Goal: Task Accomplishment & Management: Use online tool/utility

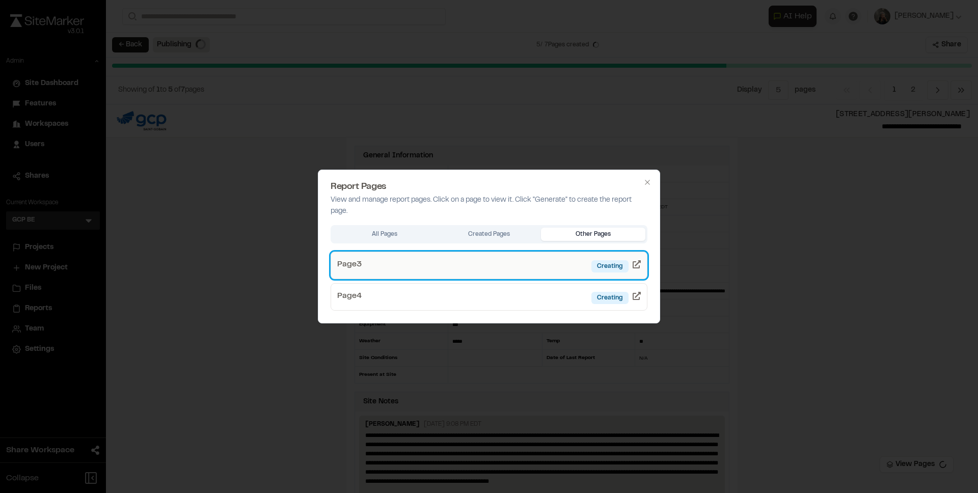
click at [639, 266] on icon at bounding box center [636, 264] width 8 height 8
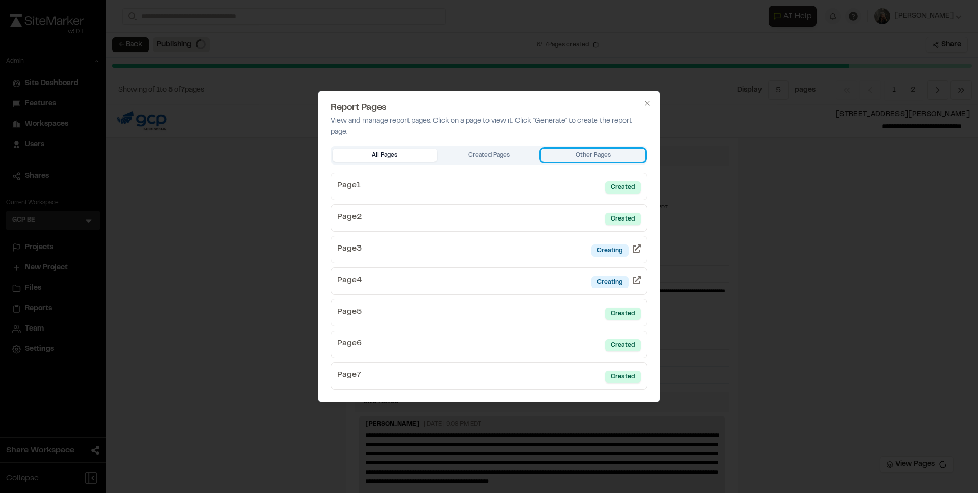
click at [562, 153] on body "**********" at bounding box center [489, 246] width 978 height 493
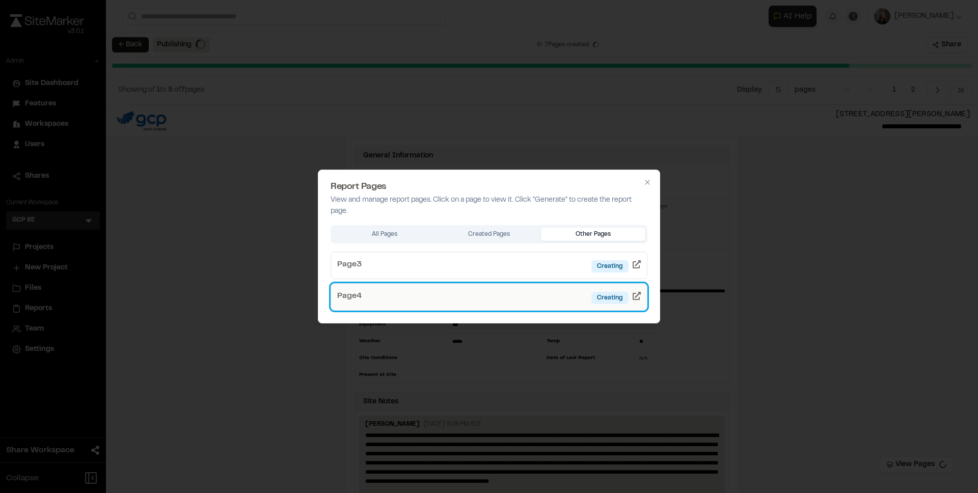
click at [566, 288] on link "Page 4 Creating" at bounding box center [488, 296] width 317 height 27
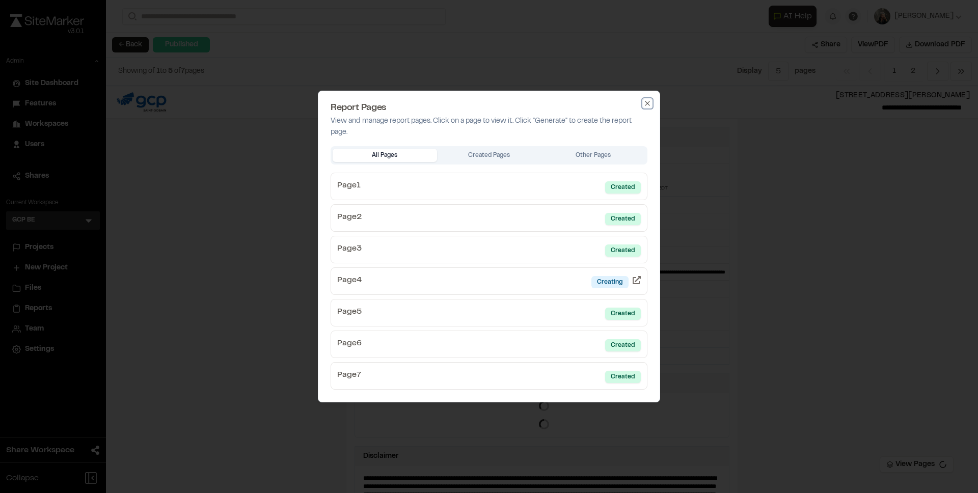
click at [646, 100] on icon "button" at bounding box center [647, 103] width 8 height 8
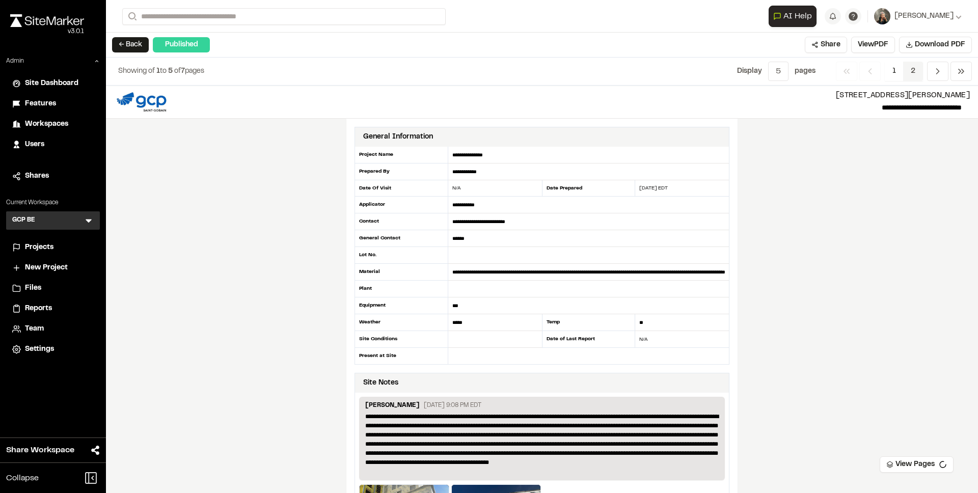
click at [910, 71] on span "2" at bounding box center [913, 71] width 20 height 19
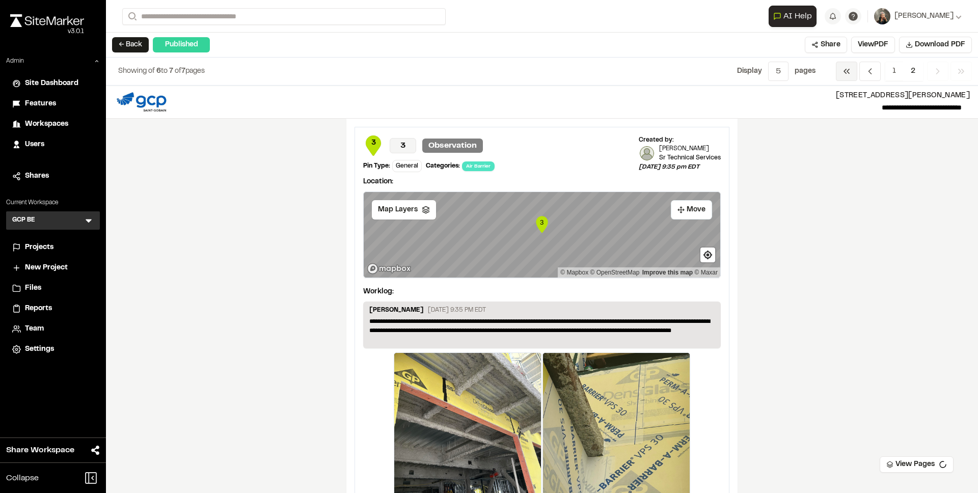
click at [850, 71] on icon "Navigation" at bounding box center [846, 71] width 10 height 10
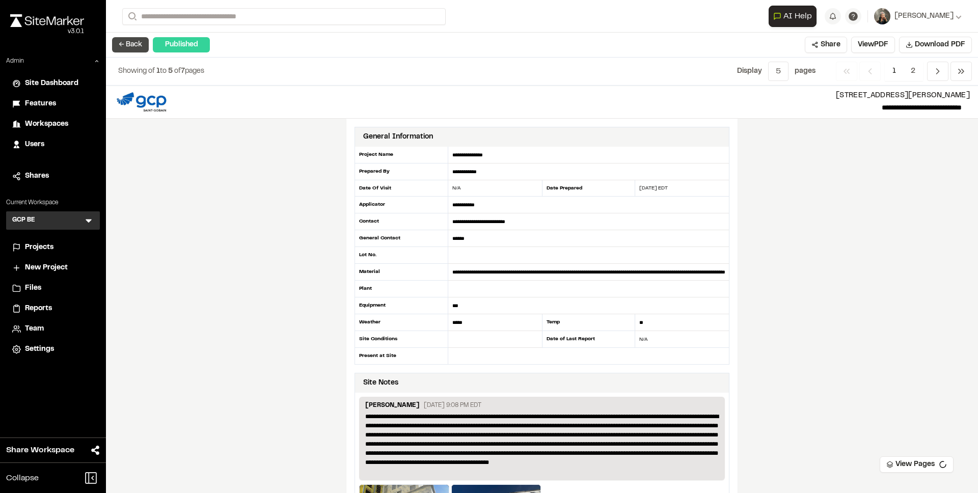
click at [138, 39] on button "← Back" at bounding box center [130, 44] width 37 height 15
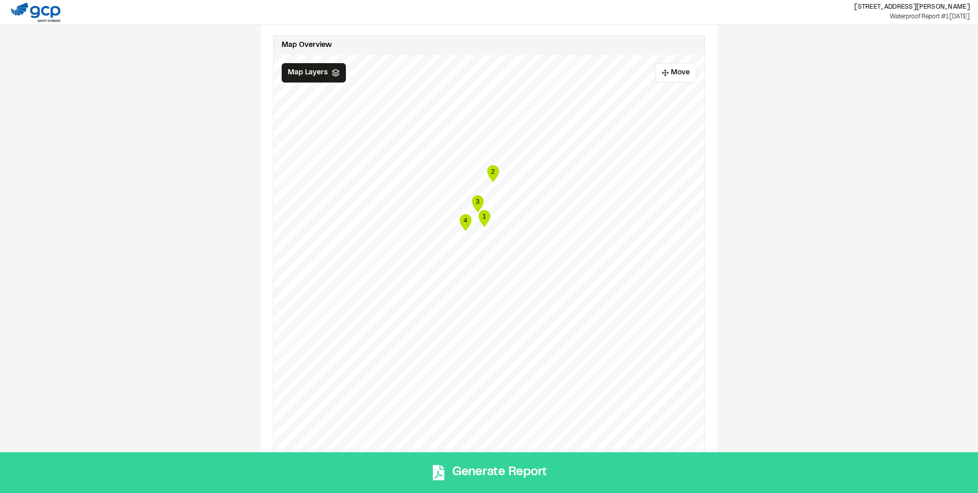
click at [501, 466] on button "Generate Report" at bounding box center [489, 472] width 978 height 41
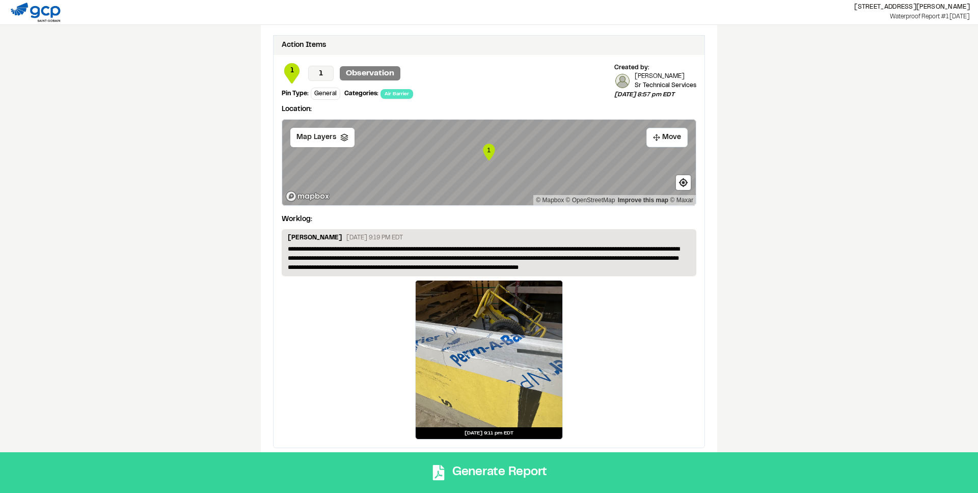
click at [566, 465] on button "Generate Report" at bounding box center [489, 472] width 978 height 41
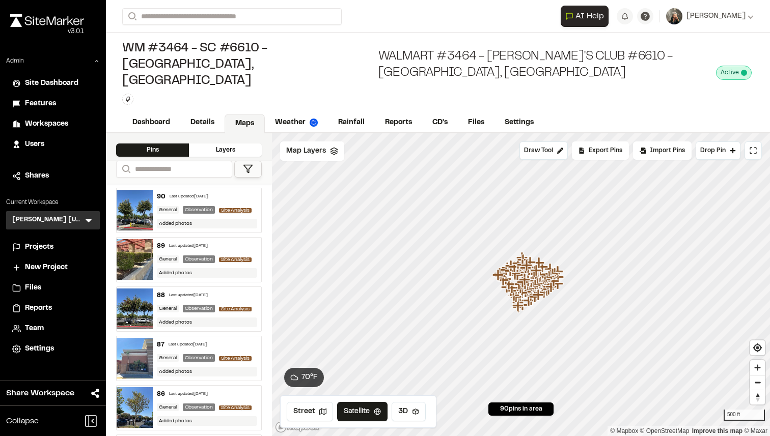
click at [134, 190] on img at bounding box center [135, 210] width 36 height 41
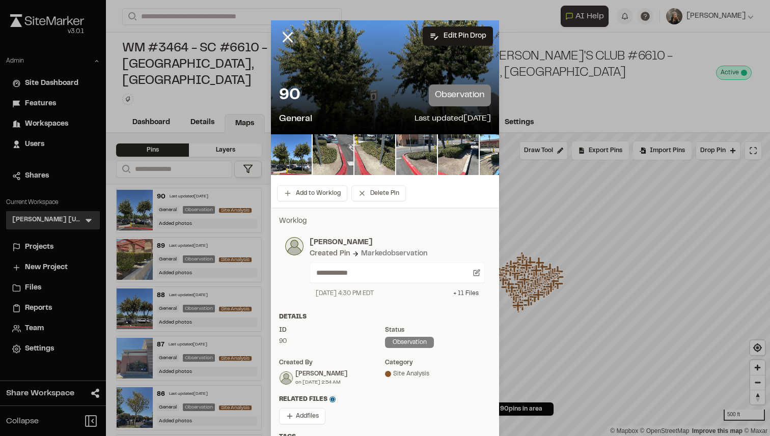
click at [458, 290] on div "+ 11 File s" at bounding box center [465, 293] width 25 height 9
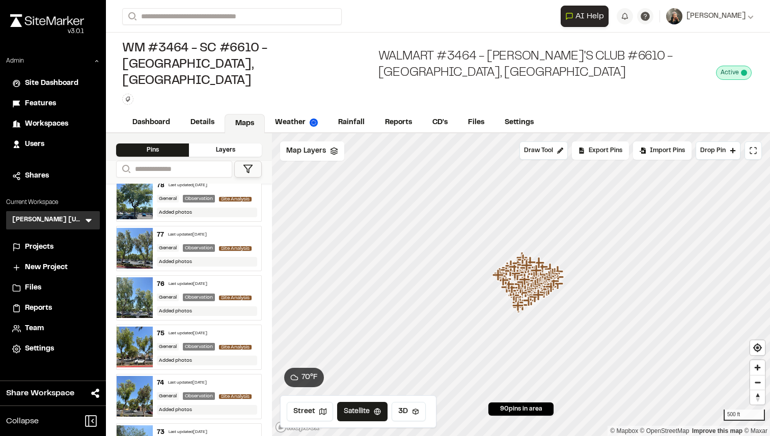
scroll to position [624, 0]
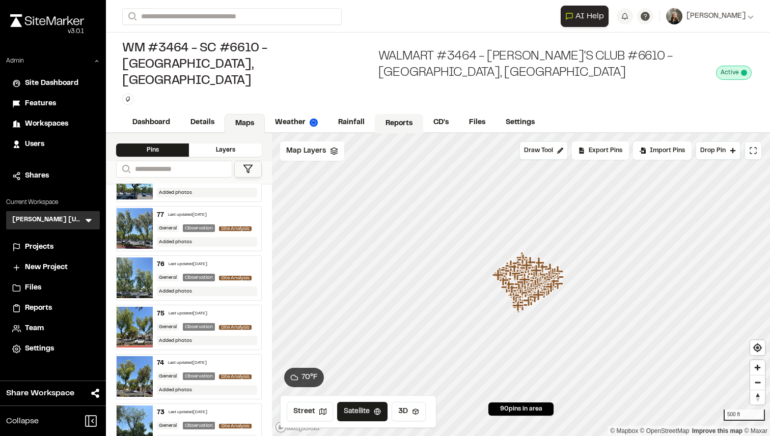
click at [382, 114] on link "Reports" at bounding box center [399, 123] width 48 height 19
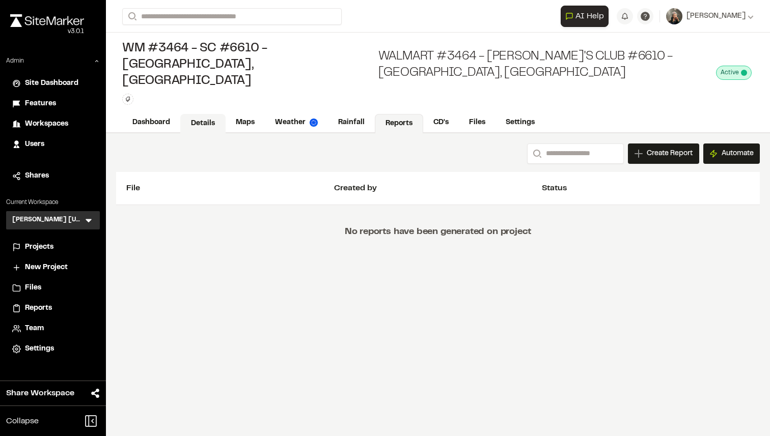
click at [199, 114] on link "Details" at bounding box center [202, 123] width 45 height 19
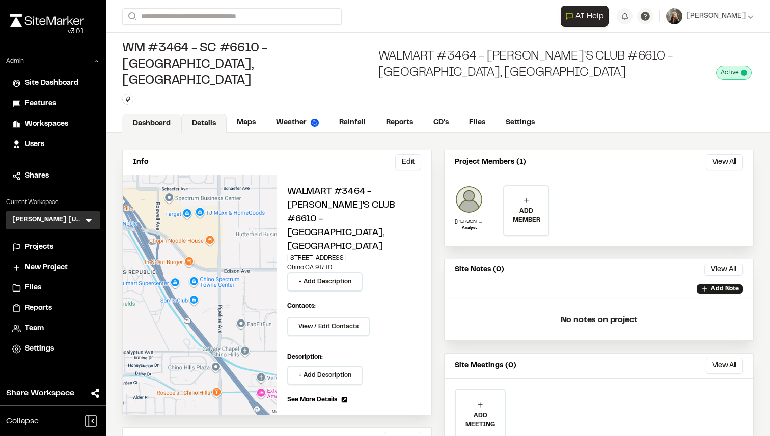
click at [164, 114] on link "Dashboard" at bounding box center [151, 123] width 59 height 19
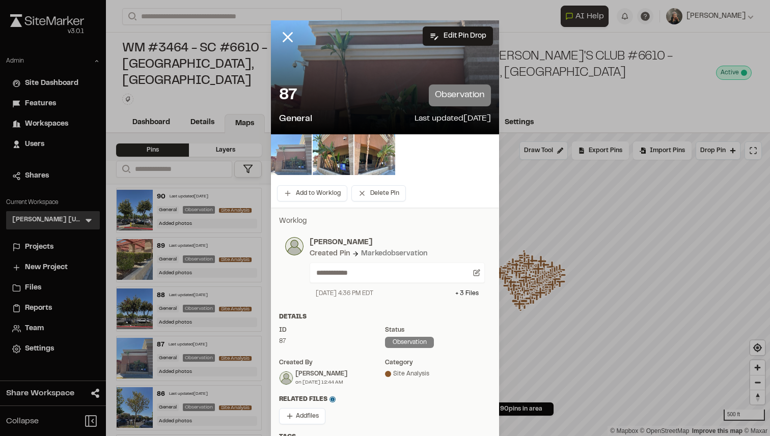
click at [293, 155] on img at bounding box center [291, 154] width 41 height 41
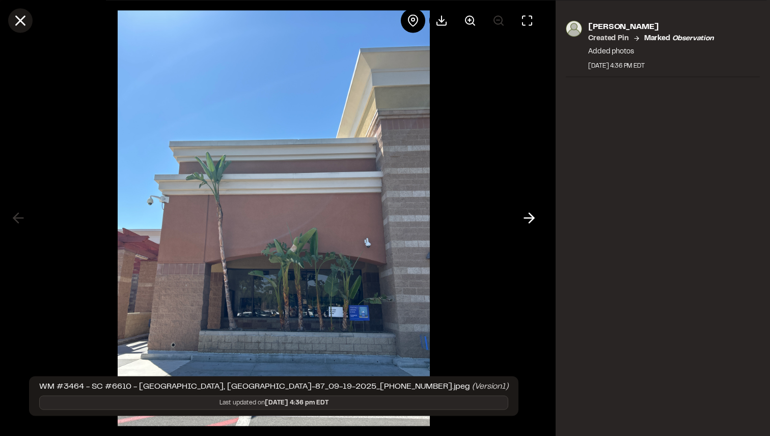
click at [17, 15] on icon at bounding box center [20, 20] width 17 height 17
